Goal: Transaction & Acquisition: Purchase product/service

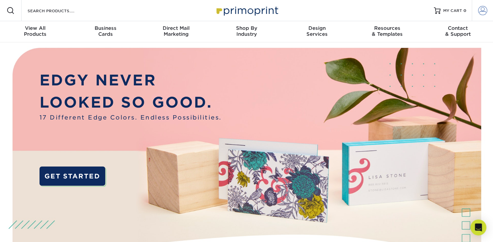
click at [485, 11] on span at bounding box center [482, 10] width 9 height 9
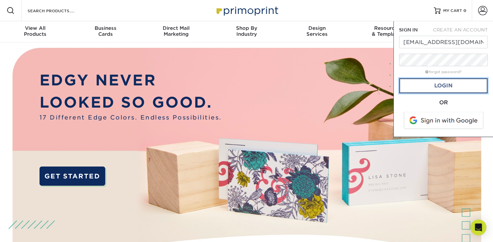
click at [445, 89] on link "Login" at bounding box center [443, 85] width 89 height 15
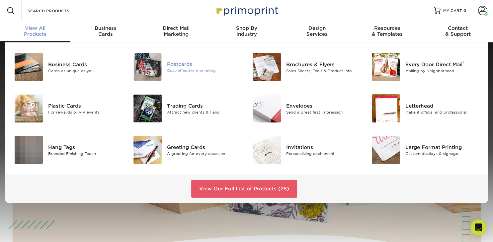
click at [148, 64] on img at bounding box center [147, 67] width 28 height 28
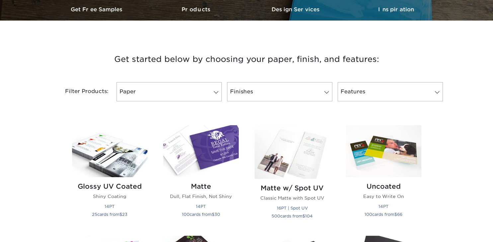
scroll to position [280, 0]
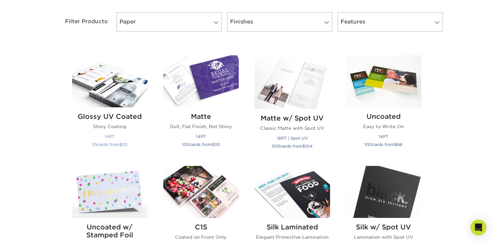
click at [113, 96] on img at bounding box center [109, 81] width 75 height 52
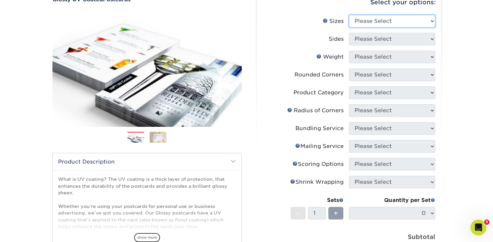
click at [349, 15] on select "Please Select 1.5" x 7" 2" x 4" 2" x 6" 2" x 7" 2" x 8" 2.12" x 5.5" 2.12" x 5.…" at bounding box center [392, 21] width 86 height 13
select select "5.00x7.00"
click option "5" x 7"" at bounding box center [0, 0] width 0 height 0
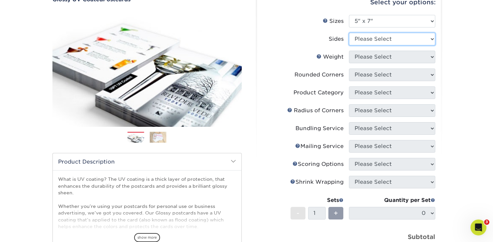
click at [349, 33] on select "Please Select Print Both Sides Print Front Only" at bounding box center [392, 39] width 86 height 13
select select "13abbda7-1d64-4f25-8bb2-c179b224825d"
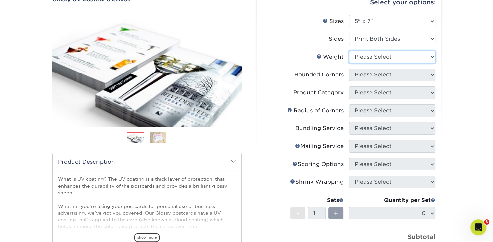
click at [349, 51] on select "Please Select 16PT 14PT 18PT C1S" at bounding box center [392, 57] width 86 height 13
select select "14PT"
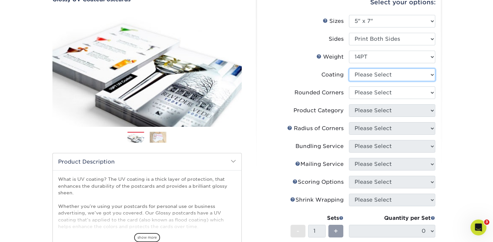
click at [349, 69] on select at bounding box center [392, 75] width 86 height 13
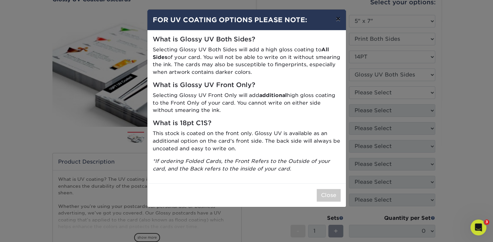
click at [339, 18] on button "×" at bounding box center [337, 19] width 15 height 19
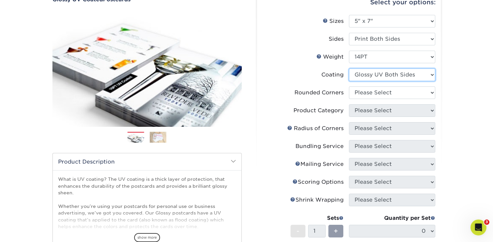
click at [349, 69] on select at bounding box center [392, 75] width 86 height 13
select select "1e8116af-acfc-44b1-83dc-8181aa338834"
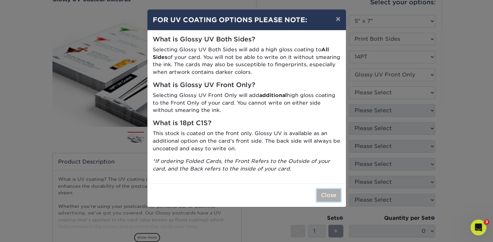
click at [327, 193] on button "Close" at bounding box center [328, 195] width 24 height 13
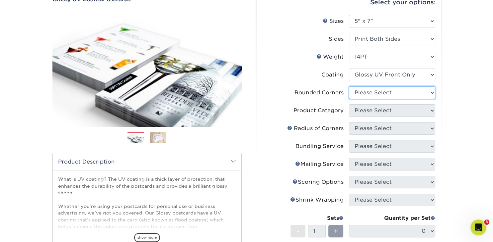
click at [349, 87] on select "Please Select Yes - Round 4 Corners No" at bounding box center [392, 93] width 86 height 13
select select "0"
click option "No" at bounding box center [0, 0] width 0 height 0
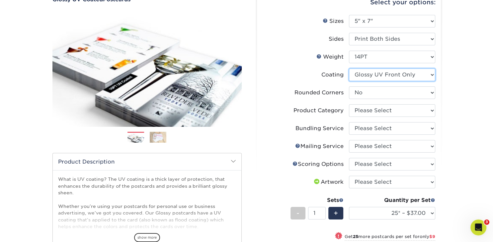
click at [349, 69] on select at bounding box center [392, 75] width 86 height 13
select select "ae367451-b2b8-45df-a344-0f05b6a12993"
select select "-1"
select select
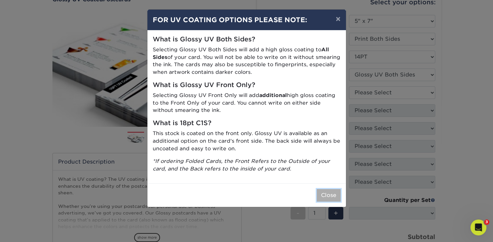
click at [328, 195] on button "Close" at bounding box center [328, 195] width 24 height 13
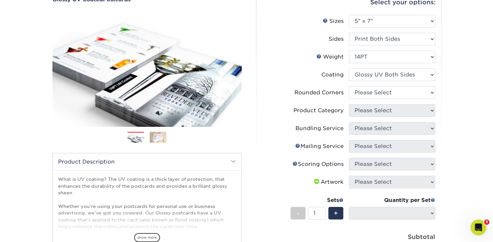
click at [323, 89] on div "Rounded Corners" at bounding box center [318, 93] width 49 height 8
click at [349, 87] on select "Please Select Yes - Round 4 Corners No" at bounding box center [392, 93] width 86 height 13
select select "0"
click option "No" at bounding box center [0, 0] width 0 height 0
select select "-1"
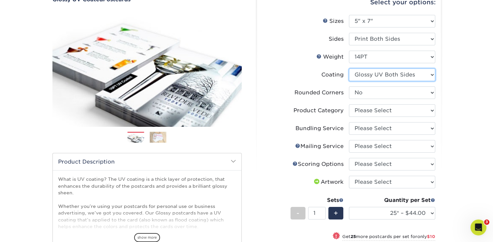
click at [349, 69] on select at bounding box center [392, 75] width 86 height 13
select select "1e8116af-acfc-44b1-83dc-8181aa338834"
select select "-1"
select select
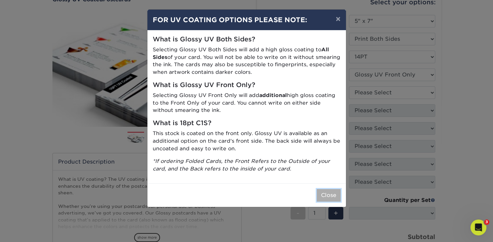
click at [329, 195] on button "Close" at bounding box center [328, 195] width 24 height 13
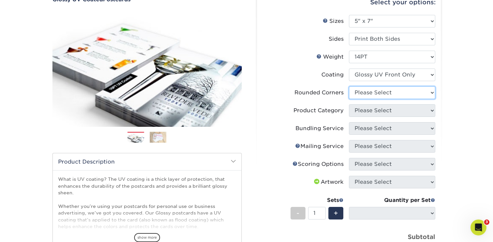
click at [349, 87] on select "Please Select Yes - Round 4 Corners No" at bounding box center [392, 93] width 86 height 13
select select "0"
click option "No" at bounding box center [0, 0] width 0 height 0
select select "-1"
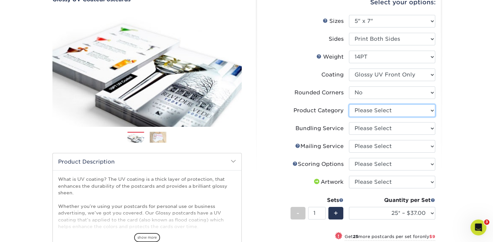
click at [349, 104] on select "Please Select Postcards" at bounding box center [392, 110] width 86 height 13
select select "9b7272e0-d6c8-4c3c-8e97-d3a1bcdab858"
click option "Postcards" at bounding box center [0, 0] width 0 height 0
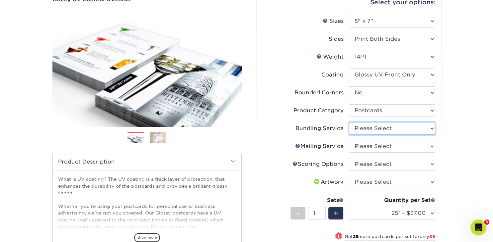
click at [349, 122] on select "Please Select No Bundling Services Yes, Bundles of 50 (+2 Days) Yes, Bundles of…" at bounding box center [392, 128] width 86 height 13
select select "58689abb-25c0-461c-a4c3-a80b627d6649"
click option "No Bundling Services" at bounding box center [0, 0] width 0 height 0
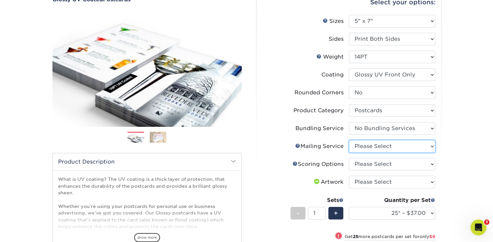
click at [349, 140] on select "Please Select No Direct Mailing Service No, I will mail/stamp/imprint Direct Ma…" at bounding box center [392, 146] width 86 height 13
select select "3e5e9bdd-d78a-4c28-a41d-fe1407925ca6"
click option "No Direct Mailing Service" at bounding box center [0, 0] width 0 height 0
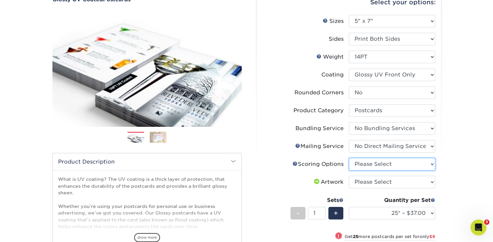
click at [349, 158] on select "Please Select No Scoring One Score Score in Half Two Scores" at bounding box center [392, 164] width 86 height 13
select select "16ebe401-5398-422d-8cb0-f3adbb82deb5"
click option "No Scoring" at bounding box center [0, 0] width 0 height 0
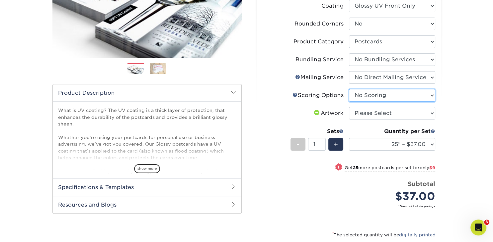
scroll to position [140, 0]
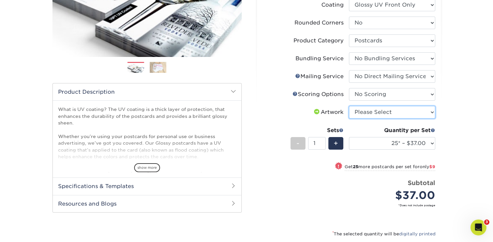
click at [349, 106] on select "Please Select I will upload files I need a design - $150" at bounding box center [392, 112] width 86 height 13
select select "upload"
click option "I will upload files" at bounding box center [0, 0] width 0 height 0
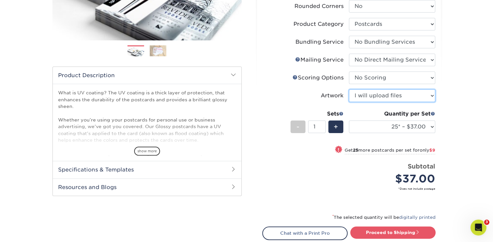
scroll to position [175, 0]
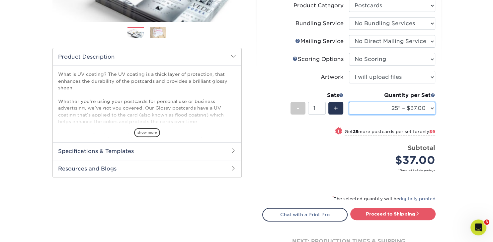
click at [349, 102] on select "25* – $37.00 50* – $46.00 75* – $57.00 100* – $78.00 250* – $126.00 500 – $162.…" at bounding box center [392, 108] width 86 height 13
click option "250* – $126.00" at bounding box center [0, 0] width 0 height 0
click at [349, 102] on select "25* – $37.00 50* – $46.00 75* – $57.00 100* – $78.00 250* – $126.00 500 – $162.…" at bounding box center [392, 108] width 86 height 13
select select "500 – $162.00"
click option "500 – $162.00" at bounding box center [0, 0] width 0 height 0
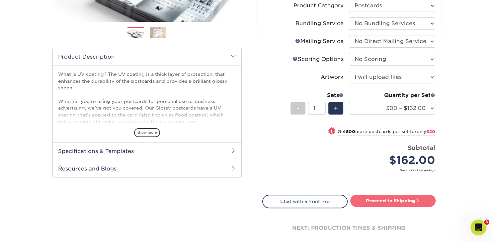
click at [374, 200] on link "Proceed to Shipping" at bounding box center [392, 201] width 85 height 12
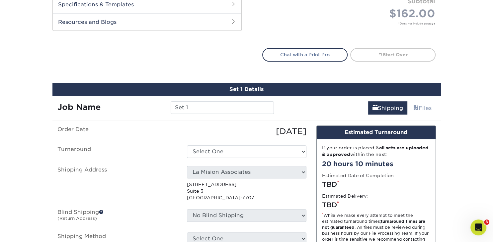
scroll to position [387, 0]
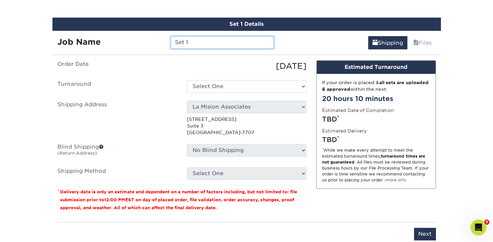
click at [213, 43] on input "Set 1" at bounding box center [221, 42] width 103 height 13
drag, startPoint x: 214, startPoint y: 39, endPoint x: 159, endPoint y: 46, distance: 54.9
click at [170, 46] on input "Set 1" at bounding box center [221, 42] width 103 height 13
type input "SIP BAJA POSTCARDS"
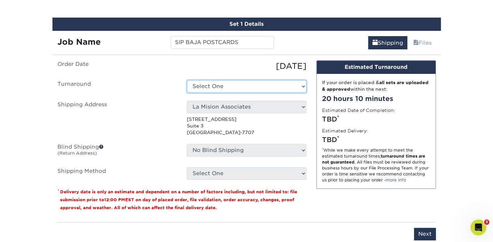
click at [187, 80] on select "Select One 2-4 Business Days 2 Day Next Business Day" at bounding box center [246, 86] width 119 height 13
select select "846273ba-e02b-43e2-8daa-348b843b75a2"
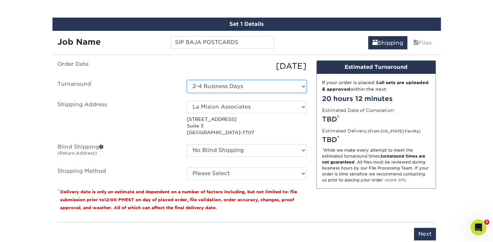
click at [187, 80] on select "Select One 2-4 Business Days 2 Day Next Business Day" at bounding box center [246, 86] width 119 height 13
click at [200, 85] on select "Select One 2-4 Business Days 2 Day Next Business Day" at bounding box center [246, 86] width 119 height 13
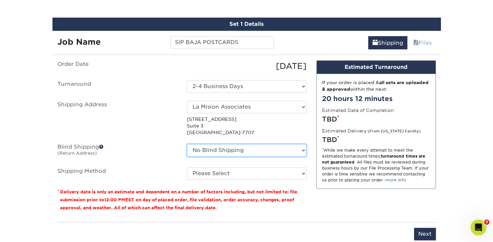
click at [187, 144] on select "No Blind Shipping La Mision Associates [PERSON_NAME] [PERSON_NAME] & [PERSON_NA…" at bounding box center [246, 150] width 119 height 13
select select "17878"
click option "La Mision Associates" at bounding box center [0, 0] width 0 height 0
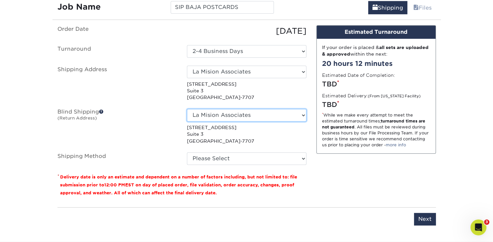
scroll to position [458, 0]
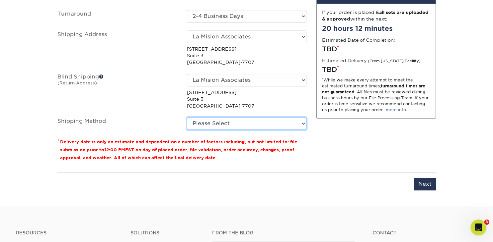
click at [187, 117] on select "Please Select Ground Shipping (+$17.34) 3 Day Shipping Service (+$21.03) 2 Day …" at bounding box center [246, 123] width 119 height 13
select select "03"
click option "Ground Shipping (+$17.34)" at bounding box center [0, 0] width 0 height 0
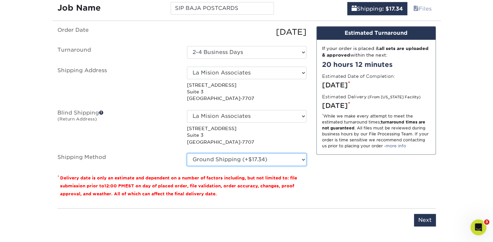
scroll to position [423, 0]
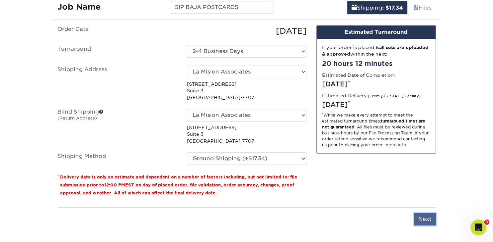
click at [421, 218] on input "Next" at bounding box center [425, 219] width 22 height 13
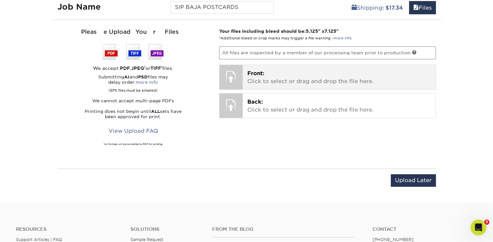
click at [235, 72] on div at bounding box center [230, 76] width 23 height 23
click at [260, 74] on span "Front:" at bounding box center [255, 73] width 17 height 6
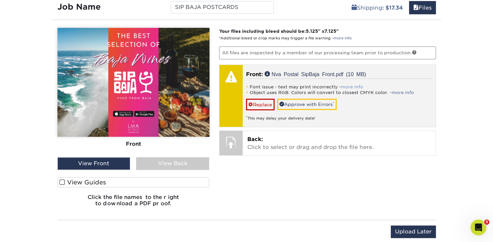
click at [348, 85] on link "more info" at bounding box center [352, 87] width 22 height 5
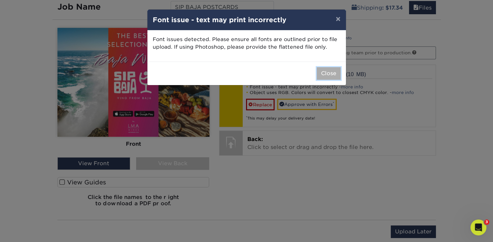
click at [332, 76] on button "Close" at bounding box center [328, 73] width 24 height 13
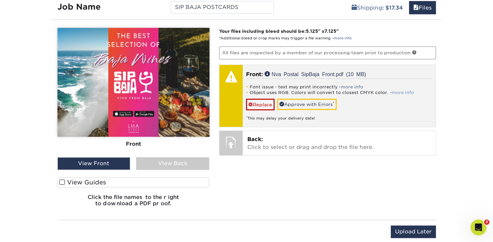
click at [401, 90] on link "more info" at bounding box center [402, 92] width 22 height 5
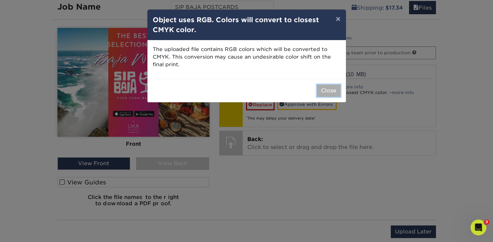
click at [327, 92] on button "Close" at bounding box center [328, 91] width 24 height 13
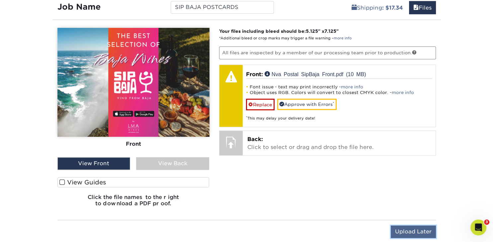
click at [415, 231] on input "Upload Later" at bounding box center [412, 232] width 45 height 13
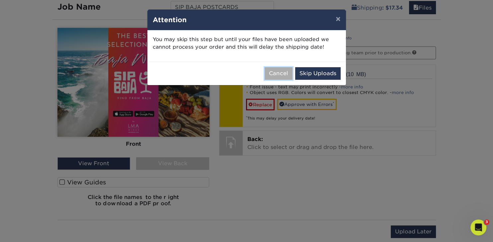
click at [278, 74] on button "Cancel" at bounding box center [278, 73] width 28 height 13
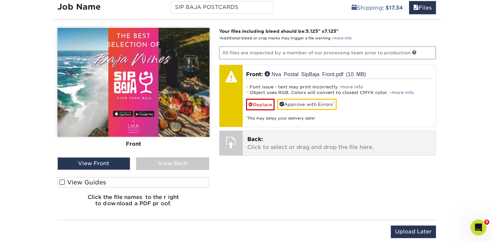
click at [256, 140] on span "Back:" at bounding box center [255, 139] width 16 height 6
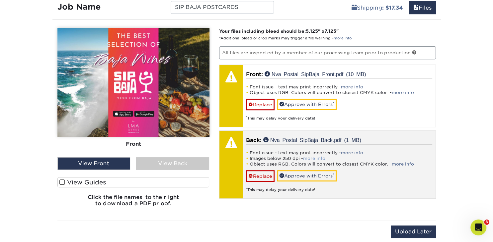
click at [314, 156] on link "more info" at bounding box center [314, 158] width 22 height 5
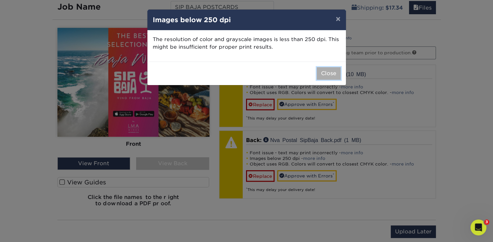
click at [329, 73] on button "Close" at bounding box center [328, 73] width 24 height 13
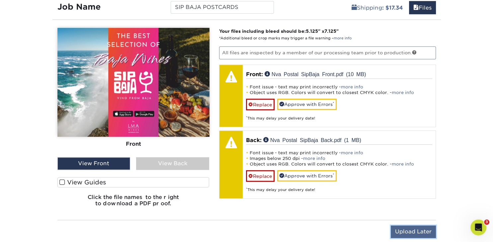
click at [403, 230] on input "Upload Later" at bounding box center [412, 232] width 45 height 13
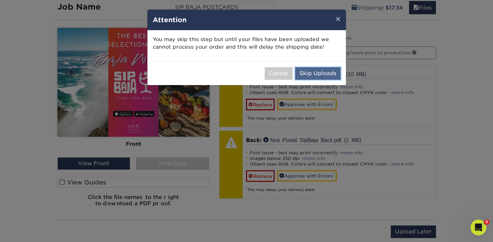
click at [308, 71] on button "Skip Uploads" at bounding box center [317, 73] width 45 height 13
